Goal: Task Accomplishment & Management: Manage account settings

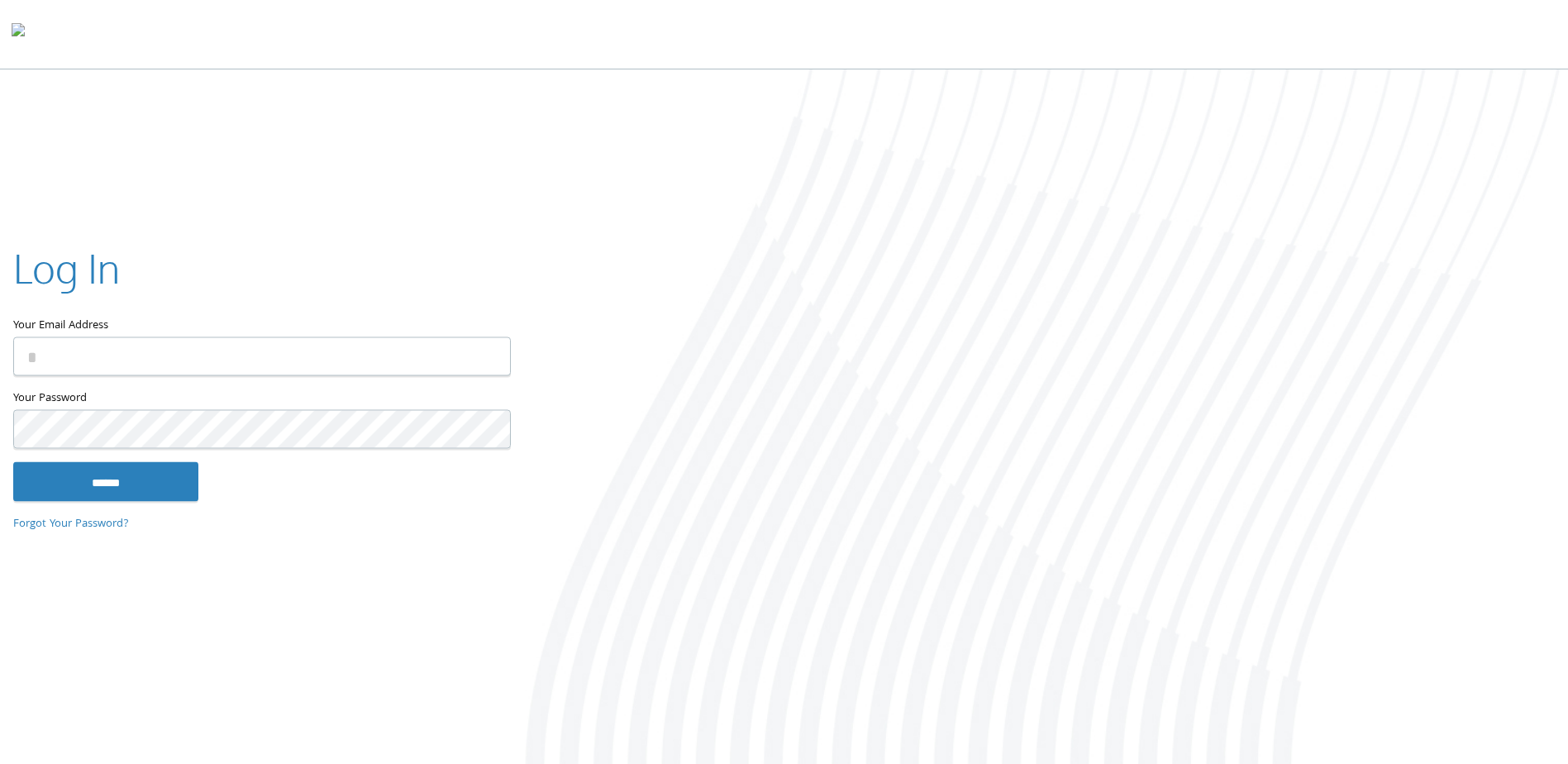
click at [397, 355] on input "Your Email Address" at bounding box center [263, 356] width 498 height 39
type input "**********"
click at [14, 462] on input "******" at bounding box center [106, 482] width 185 height 40
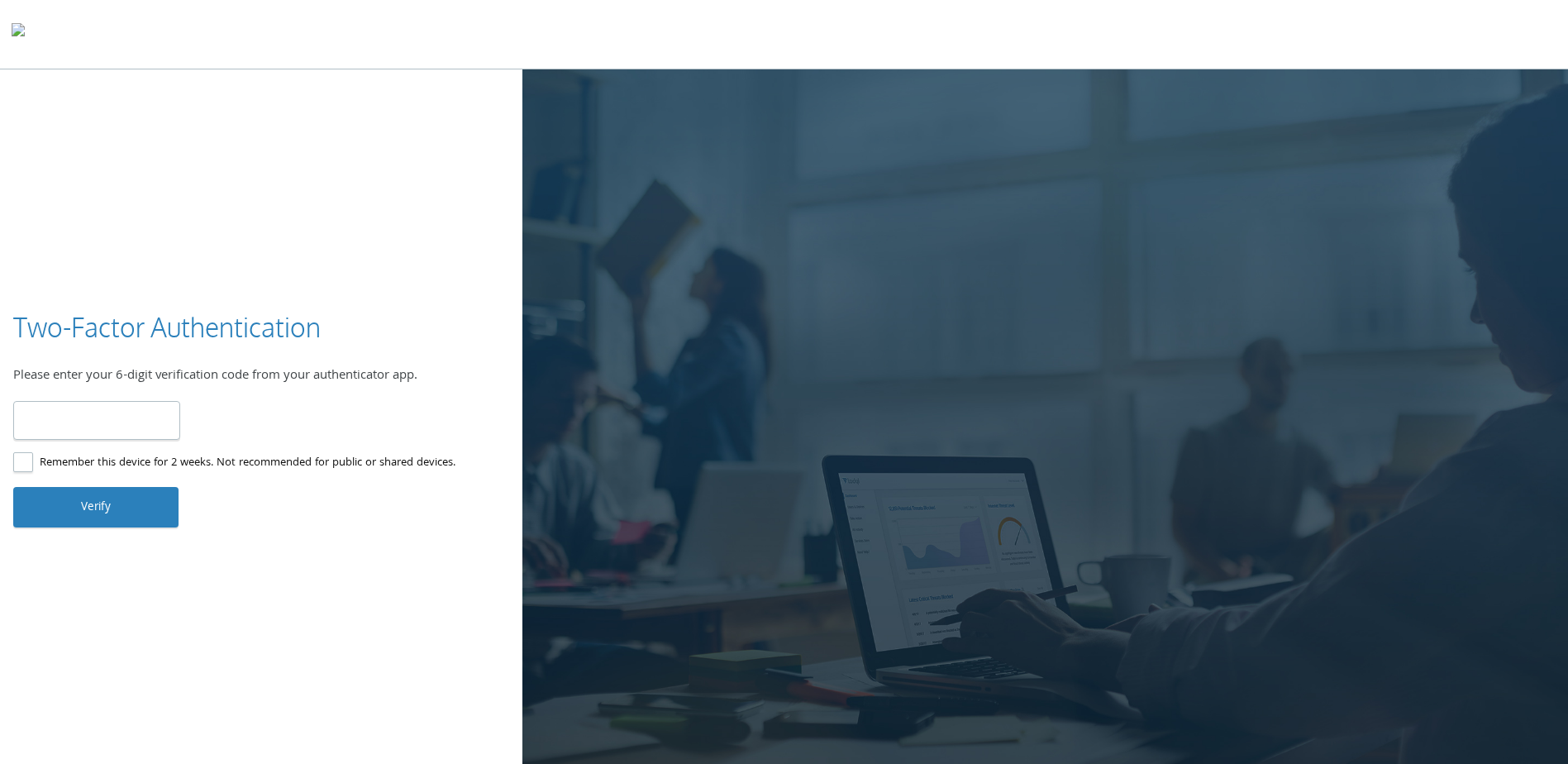
type input "******"
